Goal: Task Accomplishment & Management: Manage account settings

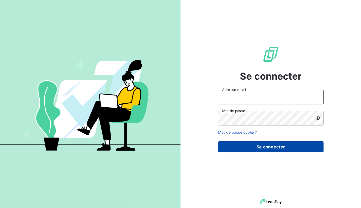
type input "[PERSON_NAME][EMAIL_ADDRESS][DOMAIN_NAME]"
click at [264, 149] on button "Se connecter" at bounding box center [271, 147] width 106 height 11
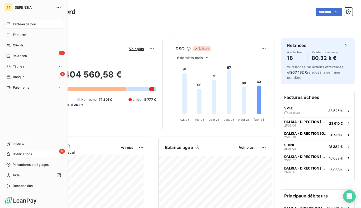
click at [30, 156] on span "Notifications" at bounding box center [22, 154] width 20 height 5
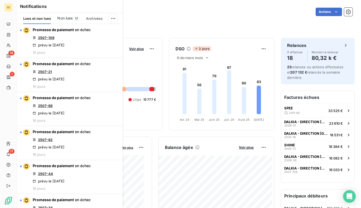
click at [160, 22] on div "Filtrer" at bounding box center [189, 27] width 328 height 10
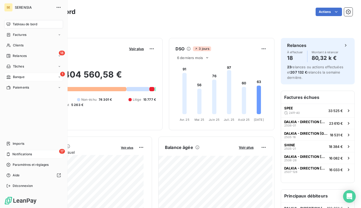
click at [10, 75] on icon at bounding box center [8, 77] width 4 height 4
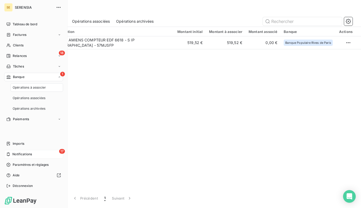
click at [15, 76] on span "Banque" at bounding box center [19, 77] width 12 height 5
click at [29, 38] on div "Factures" at bounding box center [33, 35] width 59 height 8
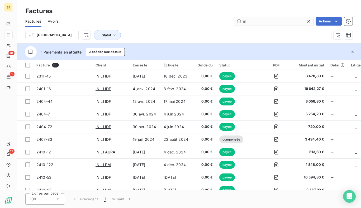
type input "i"
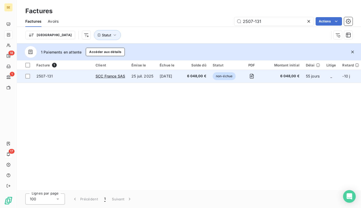
type input "2507-131"
click at [82, 80] on td "2507-131" at bounding box center [62, 76] width 59 height 13
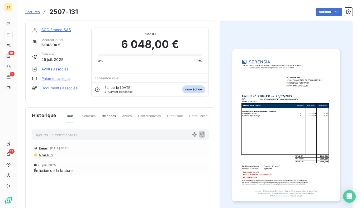
click at [59, 79] on link "Paiements reçus" at bounding box center [55, 78] width 29 height 5
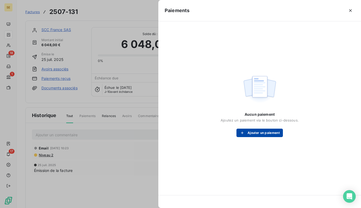
click at [278, 134] on button "Ajouter un paiement" at bounding box center [260, 133] width 46 height 8
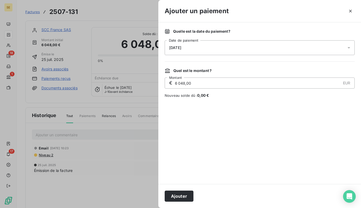
click at [275, 49] on div "[DATE]" at bounding box center [260, 47] width 190 height 15
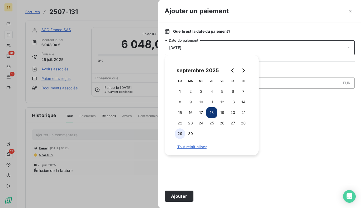
click at [181, 136] on button "29" at bounding box center [180, 134] width 11 height 11
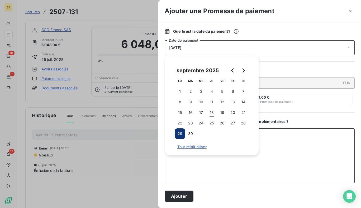
click at [222, 167] on textarea "Ajouter un commentaire ( facultatif )" at bounding box center [260, 156] width 190 height 55
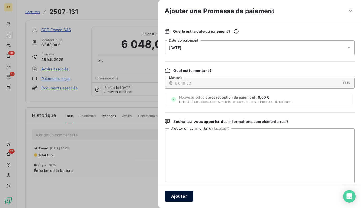
click at [180, 199] on button "Ajouter" at bounding box center [179, 196] width 29 height 11
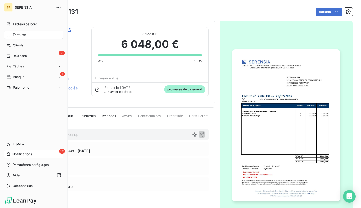
click at [20, 35] on span "Factures" at bounding box center [19, 34] width 13 height 5
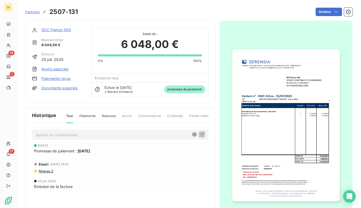
click at [32, 12] on span "Factures" at bounding box center [32, 12] width 15 height 4
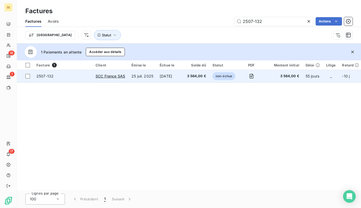
type input "2507-132"
click at [68, 79] on td "2507-132" at bounding box center [62, 76] width 59 height 13
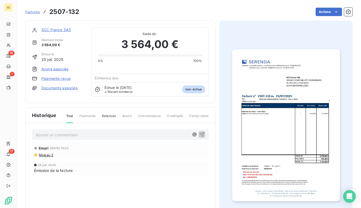
click at [58, 78] on link "Paiements reçus" at bounding box center [55, 78] width 29 height 5
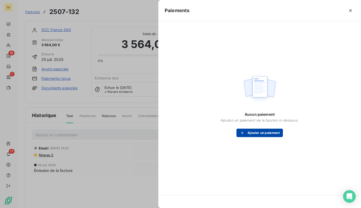
click at [266, 135] on button "Ajouter un paiement" at bounding box center [260, 133] width 46 height 8
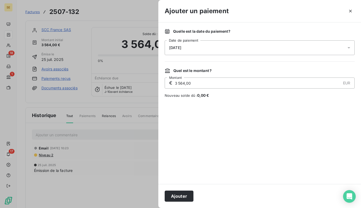
click at [256, 52] on div "[DATE]" at bounding box center [260, 47] width 190 height 15
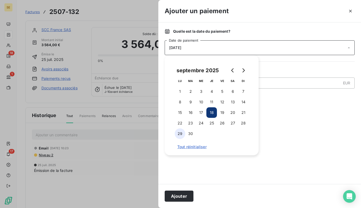
click at [181, 133] on button "29" at bounding box center [180, 134] width 11 height 11
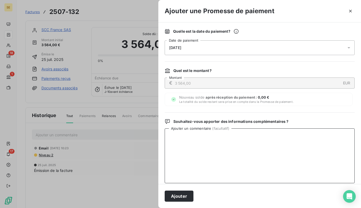
click at [310, 142] on textarea "Ajouter un commentaire ( facultatif )" at bounding box center [260, 156] width 190 height 55
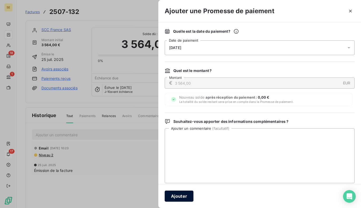
click at [185, 195] on button "Ajouter" at bounding box center [179, 196] width 29 height 11
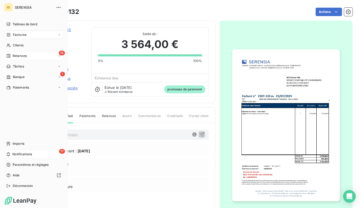
click at [35, 59] on div "18 Relances" at bounding box center [33, 56] width 59 height 8
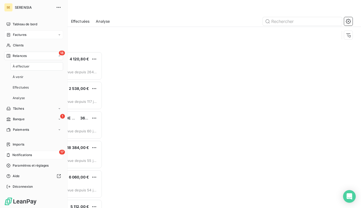
scroll to position [153, 73]
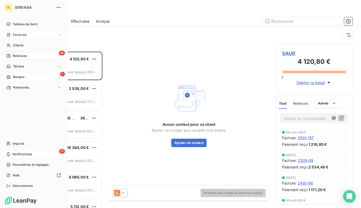
click at [17, 78] on span "Banque" at bounding box center [19, 77] width 12 height 5
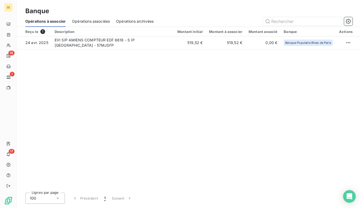
click at [196, 93] on div "Reçu le 1 Description Montant initial Montant à associer Montant associé Banque…" at bounding box center [189, 108] width 344 height 162
